Goal: Information Seeking & Learning: Learn about a topic

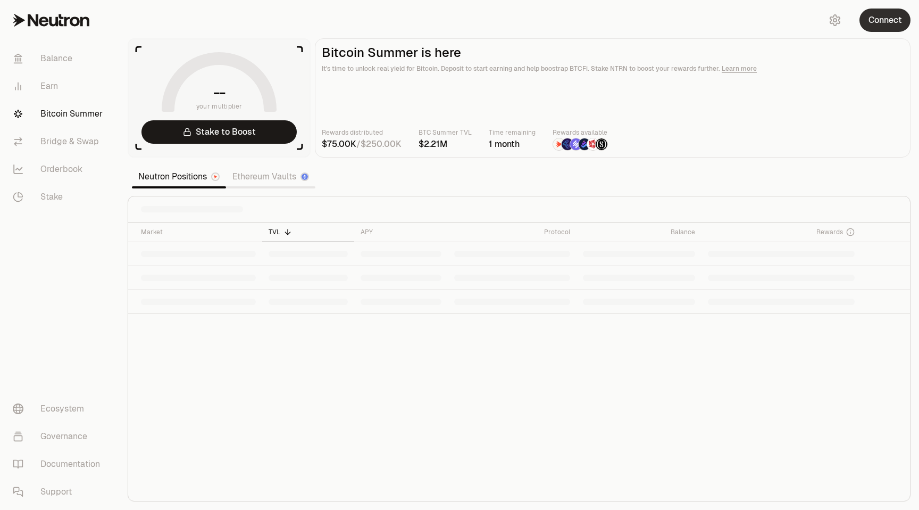
click at [886, 21] on button "Connect" at bounding box center [885, 20] width 51 height 23
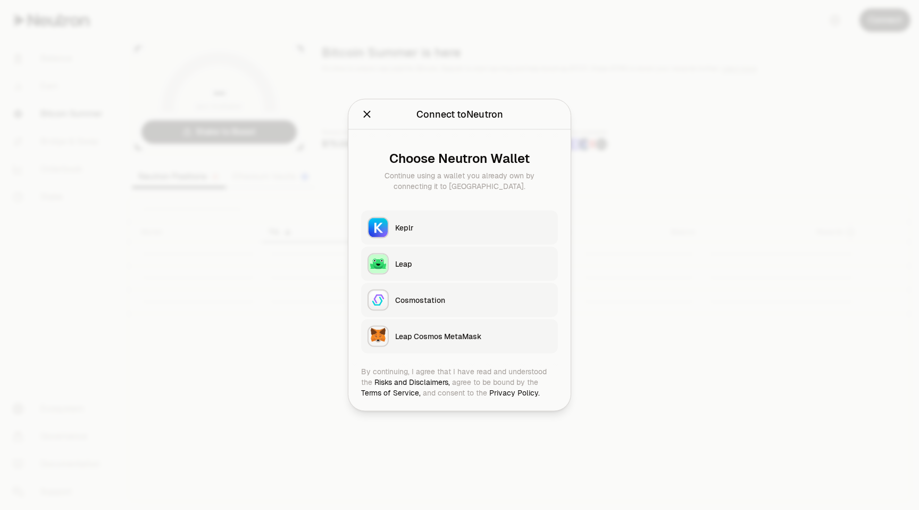
click at [478, 227] on div "Keplr" at bounding box center [473, 227] width 156 height 11
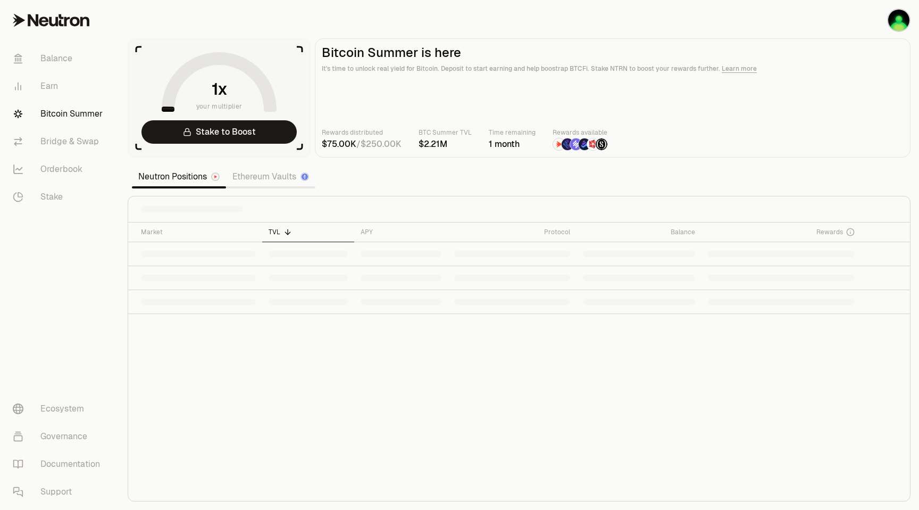
click at [277, 177] on link "Ethereum Vaults" at bounding box center [270, 176] width 89 height 21
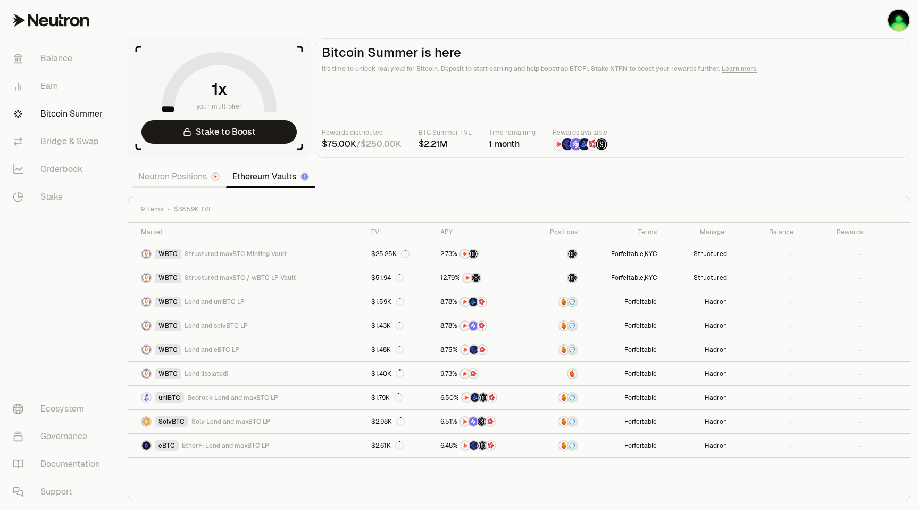
click at [195, 176] on link "Neutron Positions" at bounding box center [179, 176] width 94 height 21
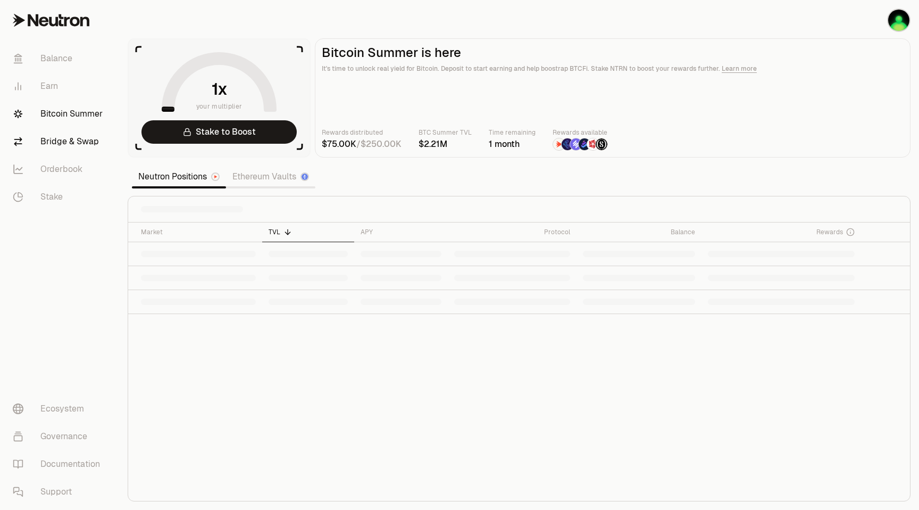
click at [65, 144] on link "Bridge & Swap" at bounding box center [59, 142] width 111 height 28
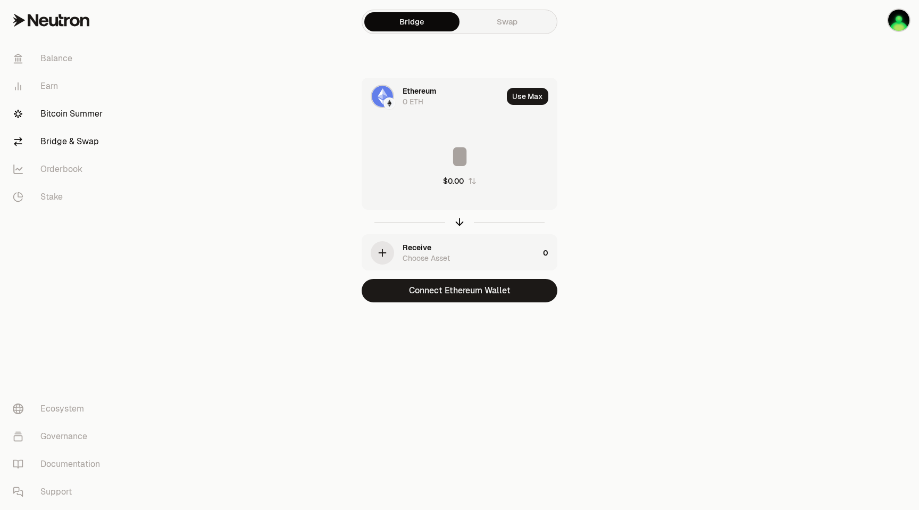
click at [78, 110] on link "Bitcoin Summer" at bounding box center [59, 114] width 111 height 28
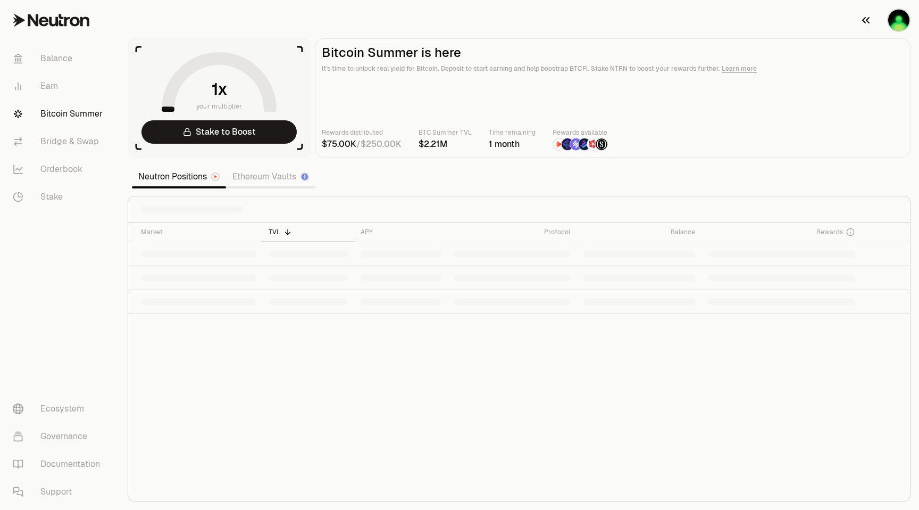
click at [895, 23] on img "button" at bounding box center [898, 20] width 21 height 21
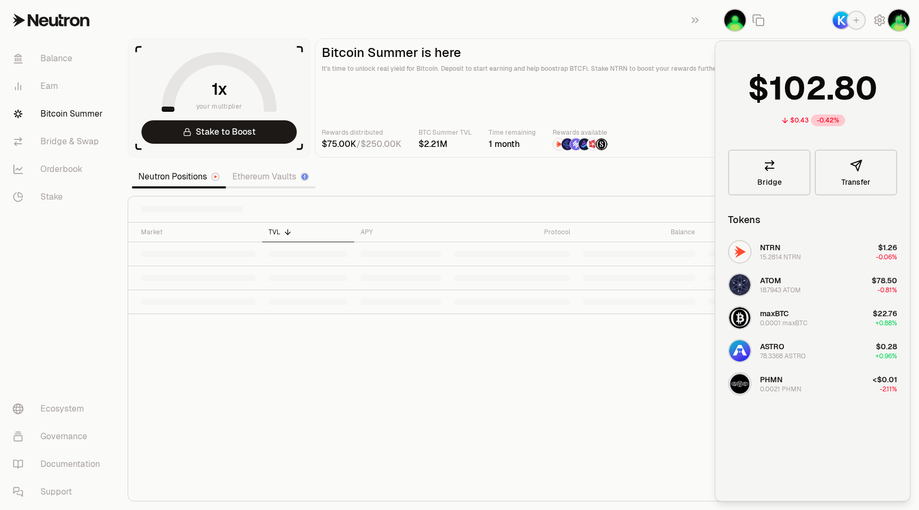
click at [686, 121] on main "Bitcoin Summer is here It's time to unlock real yield for Bitcoin. Deposit to s…" at bounding box center [613, 97] width 596 height 119
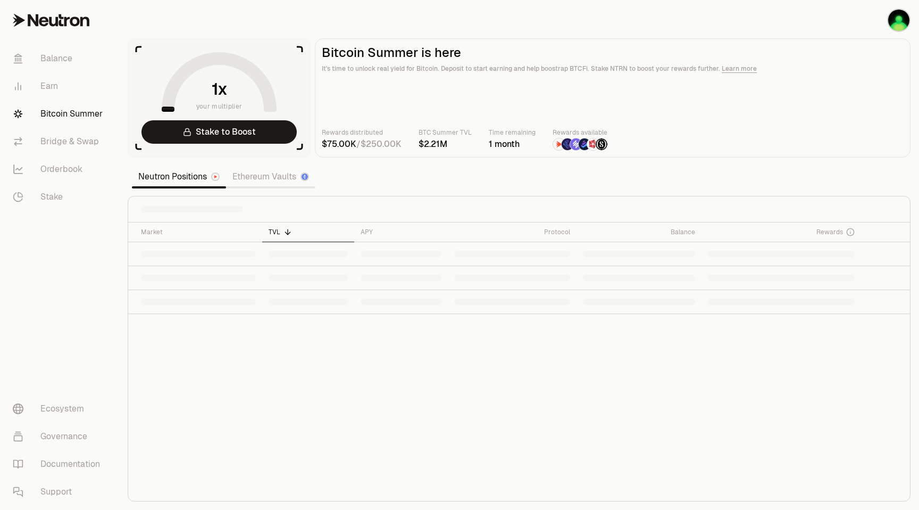
click at [257, 179] on link "Ethereum Vaults" at bounding box center [270, 176] width 89 height 21
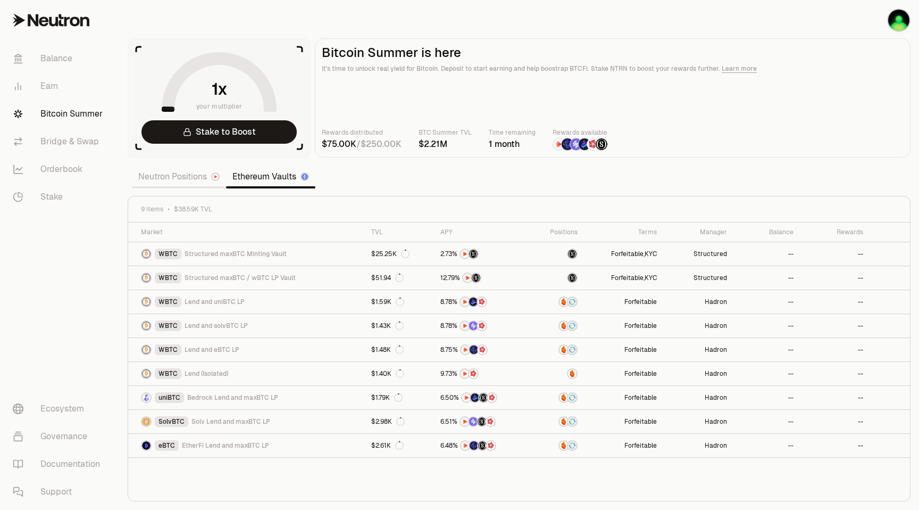
click at [195, 181] on link "Neutron Positions" at bounding box center [179, 176] width 94 height 21
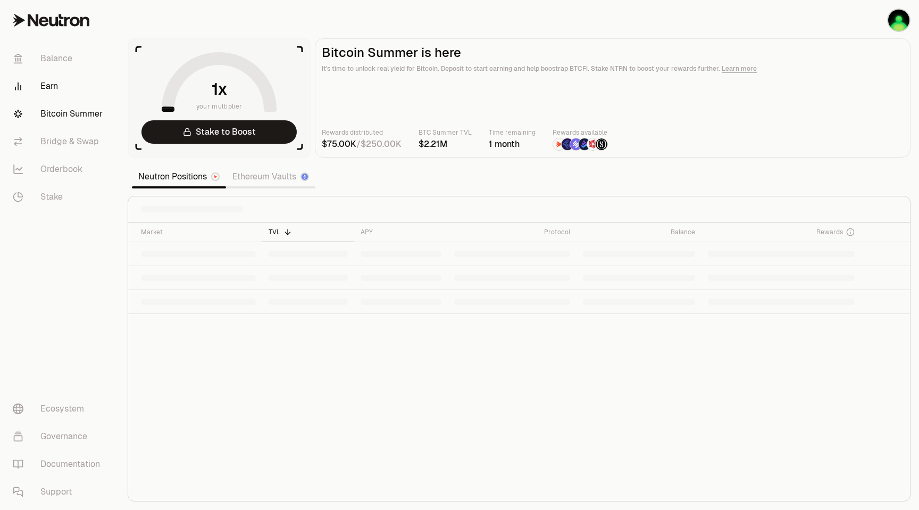
click at [49, 83] on link "Earn" at bounding box center [59, 86] width 111 height 28
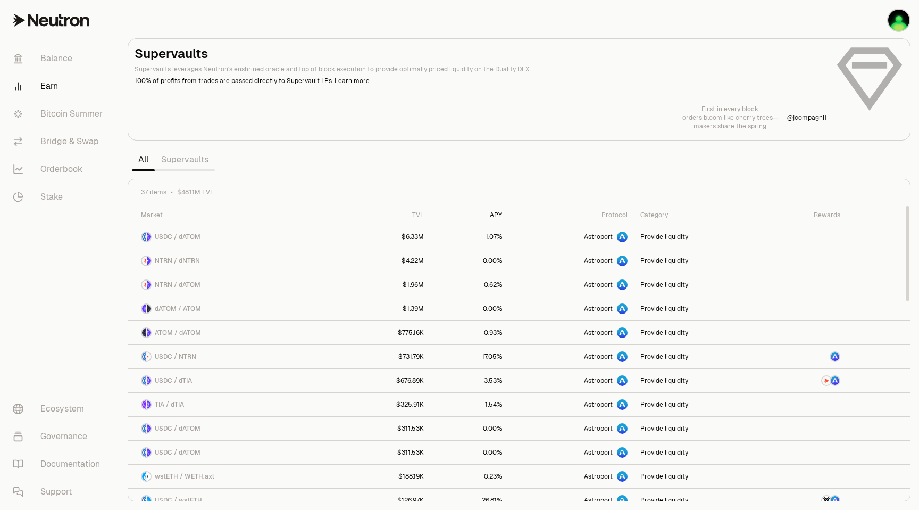
click at [497, 210] on th "APY" at bounding box center [469, 215] width 78 height 20
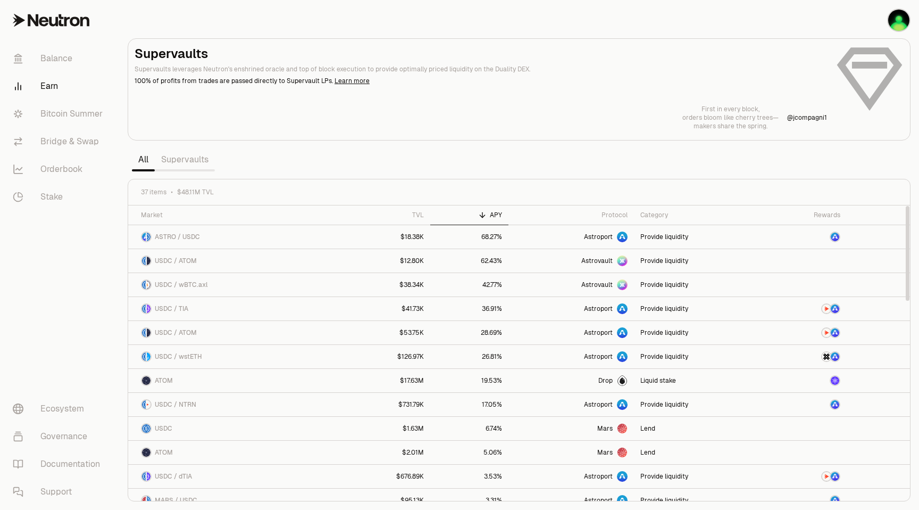
click at [837, 214] on div "Rewards" at bounding box center [804, 215] width 71 height 9
click at [825, 213] on div "Rewards" at bounding box center [804, 215] width 71 height 9
click at [658, 212] on div "Category" at bounding box center [698, 215] width 116 height 9
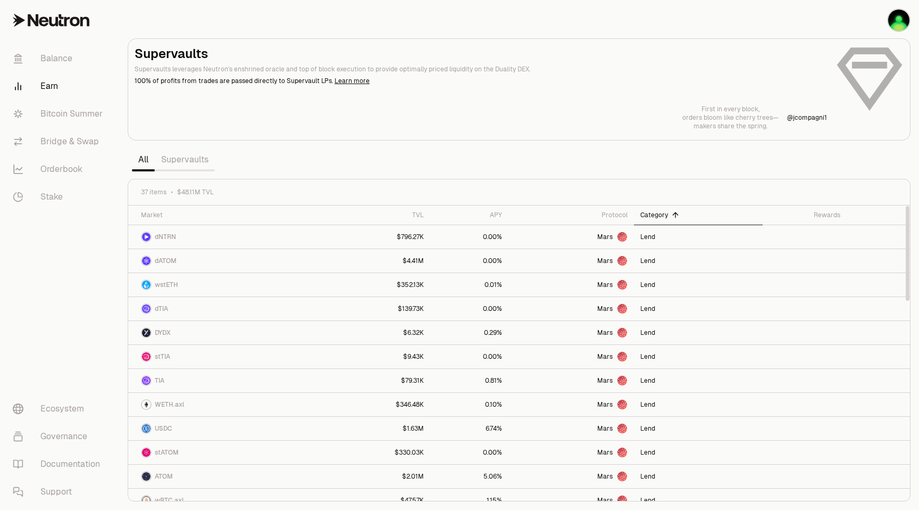
click at [658, 212] on div "Category" at bounding box center [698, 215] width 116 height 9
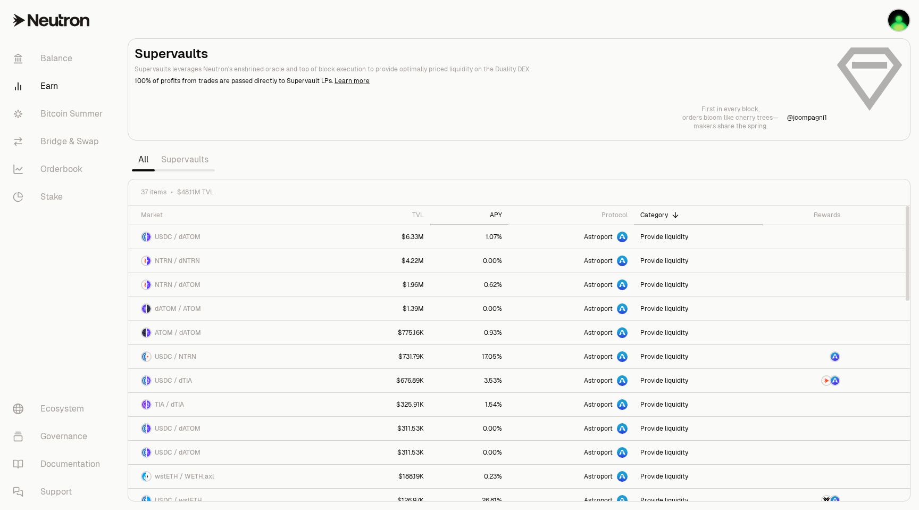
click at [498, 211] on div "APY" at bounding box center [469, 215] width 65 height 9
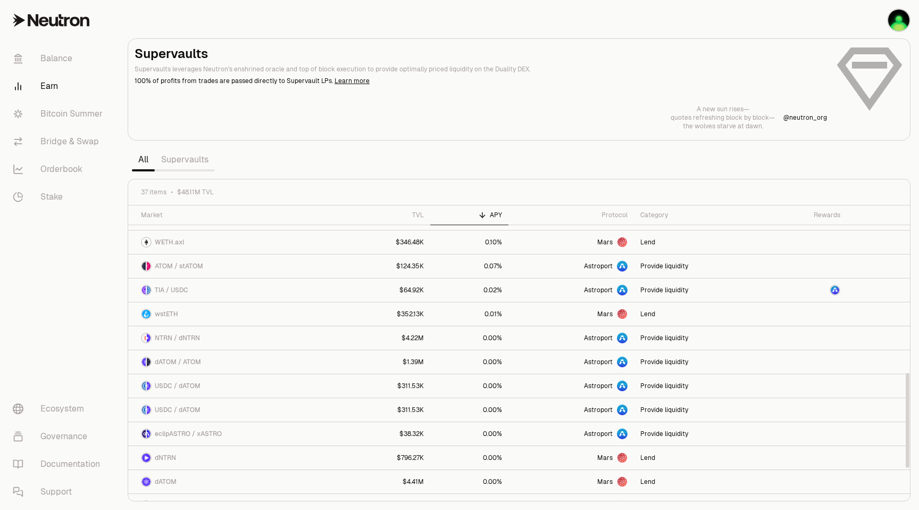
scroll to position [610, 0]
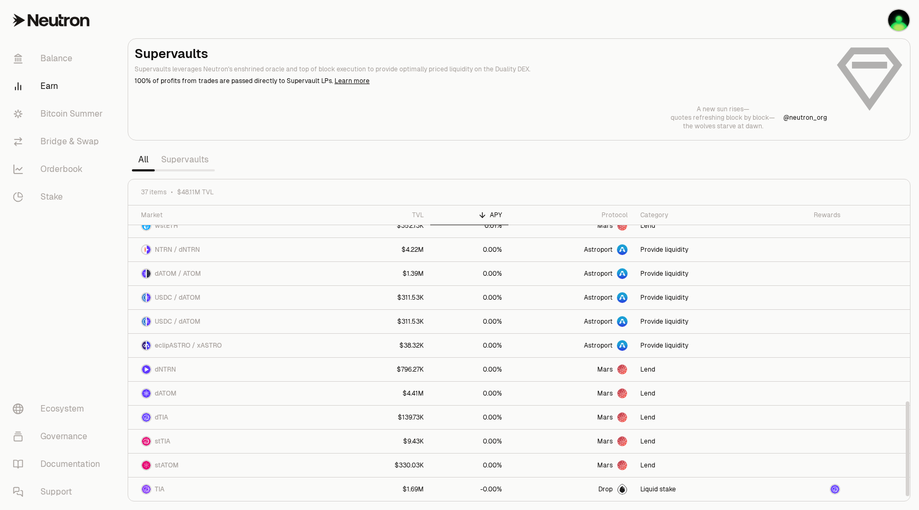
click at [185, 163] on link "Supervaults" at bounding box center [185, 159] width 60 height 21
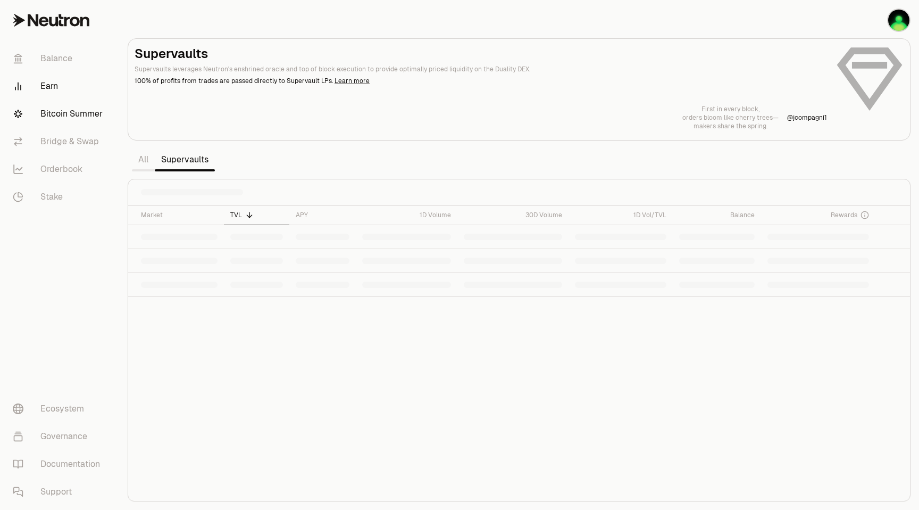
click at [69, 116] on link "Bitcoin Summer" at bounding box center [59, 114] width 111 height 28
